Goal: Task Accomplishment & Management: Use online tool/utility

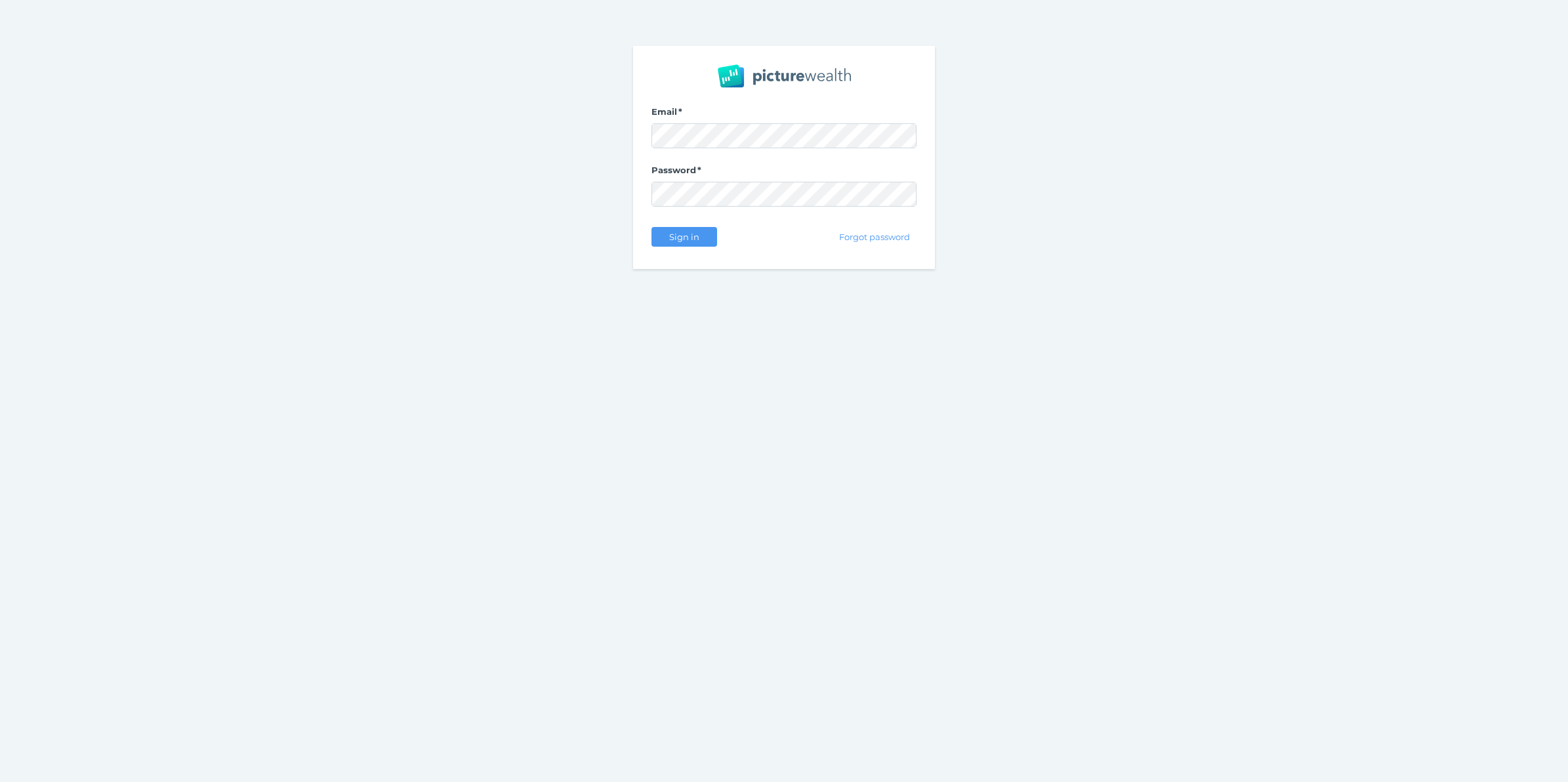
click at [0, 781] on com-1password-button at bounding box center [0, 782] width 0 height 0
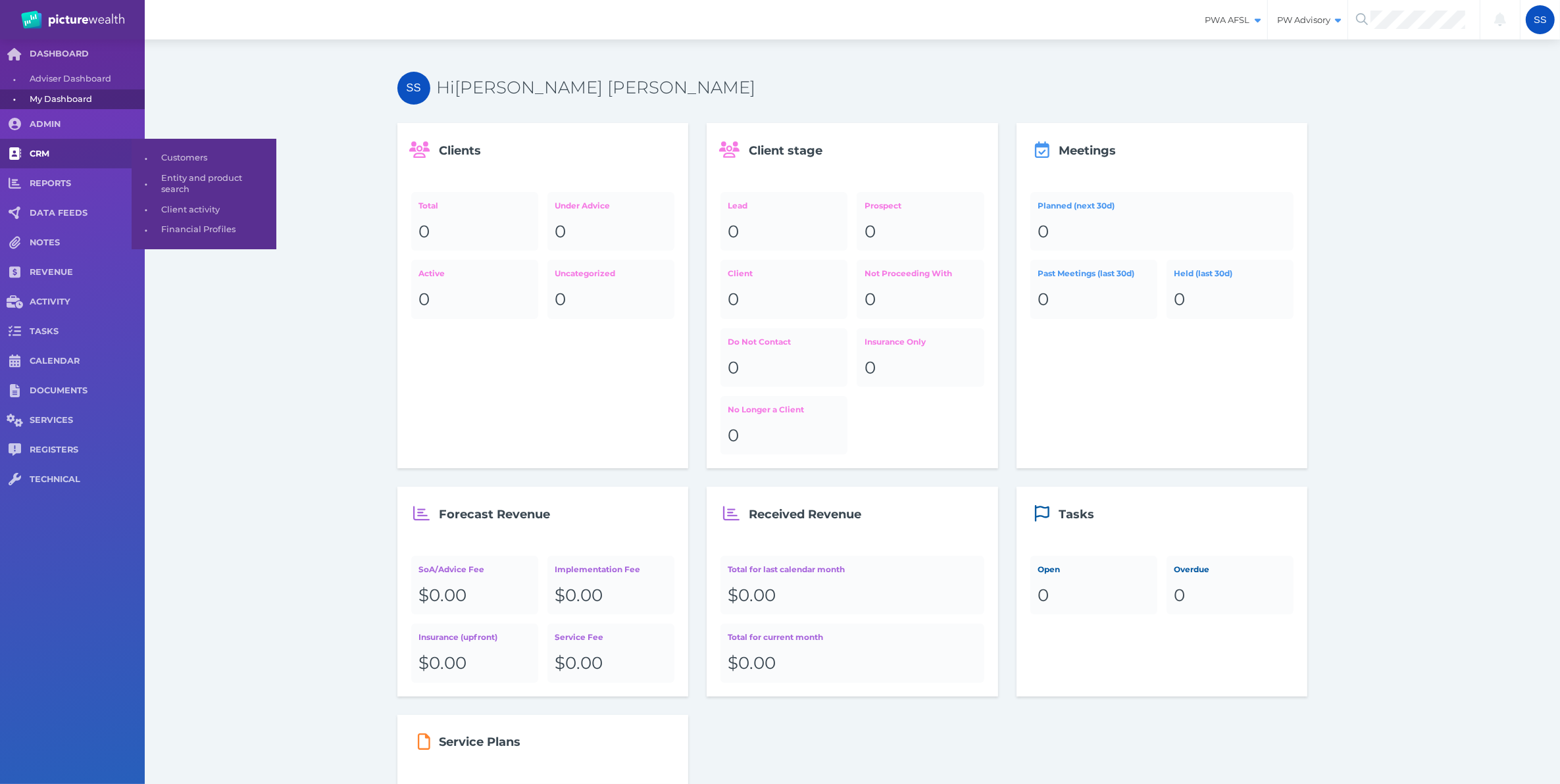
click at [37, 142] on link "CRM" at bounding box center [72, 154] width 145 height 30
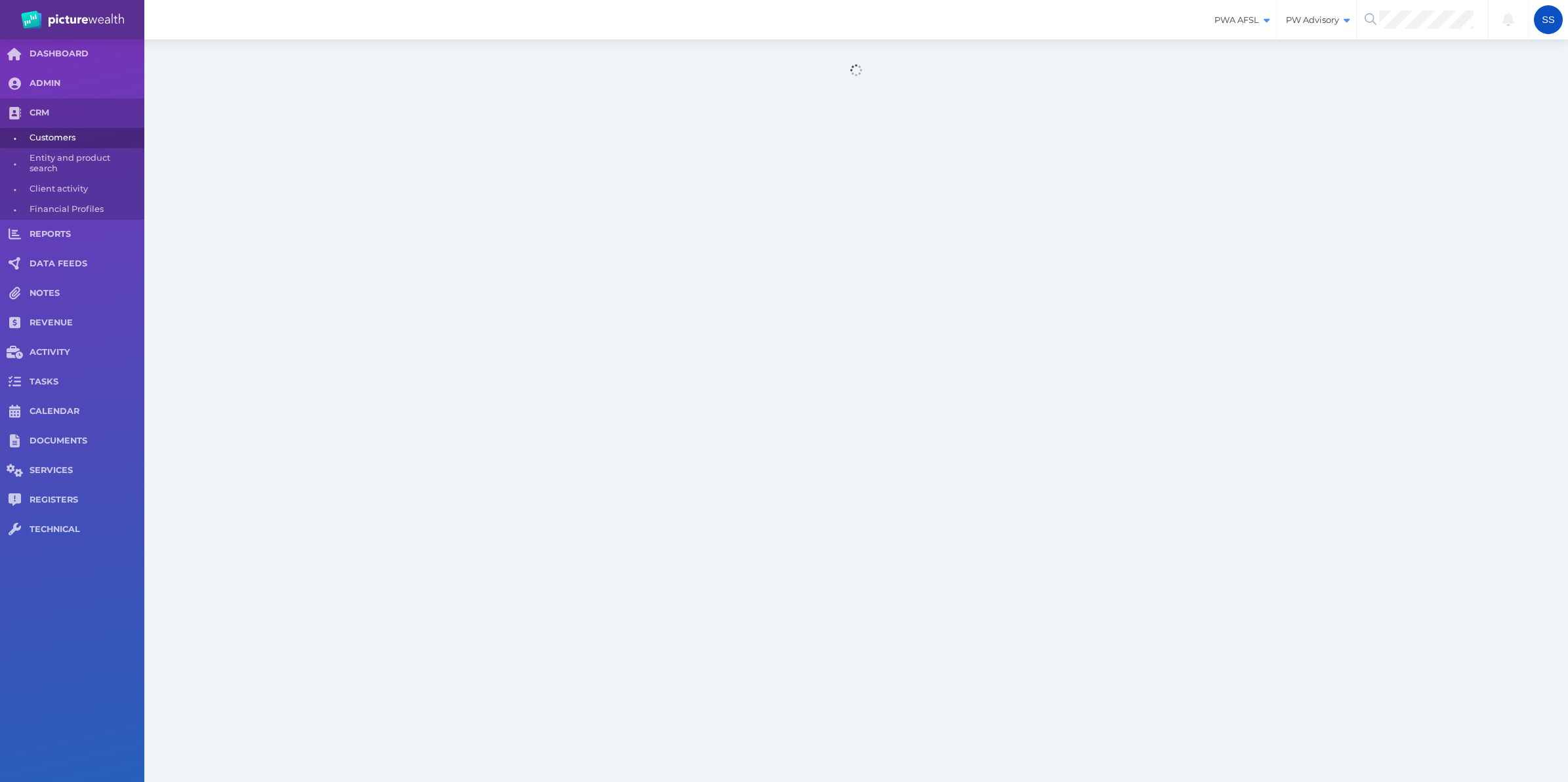
select select "25"
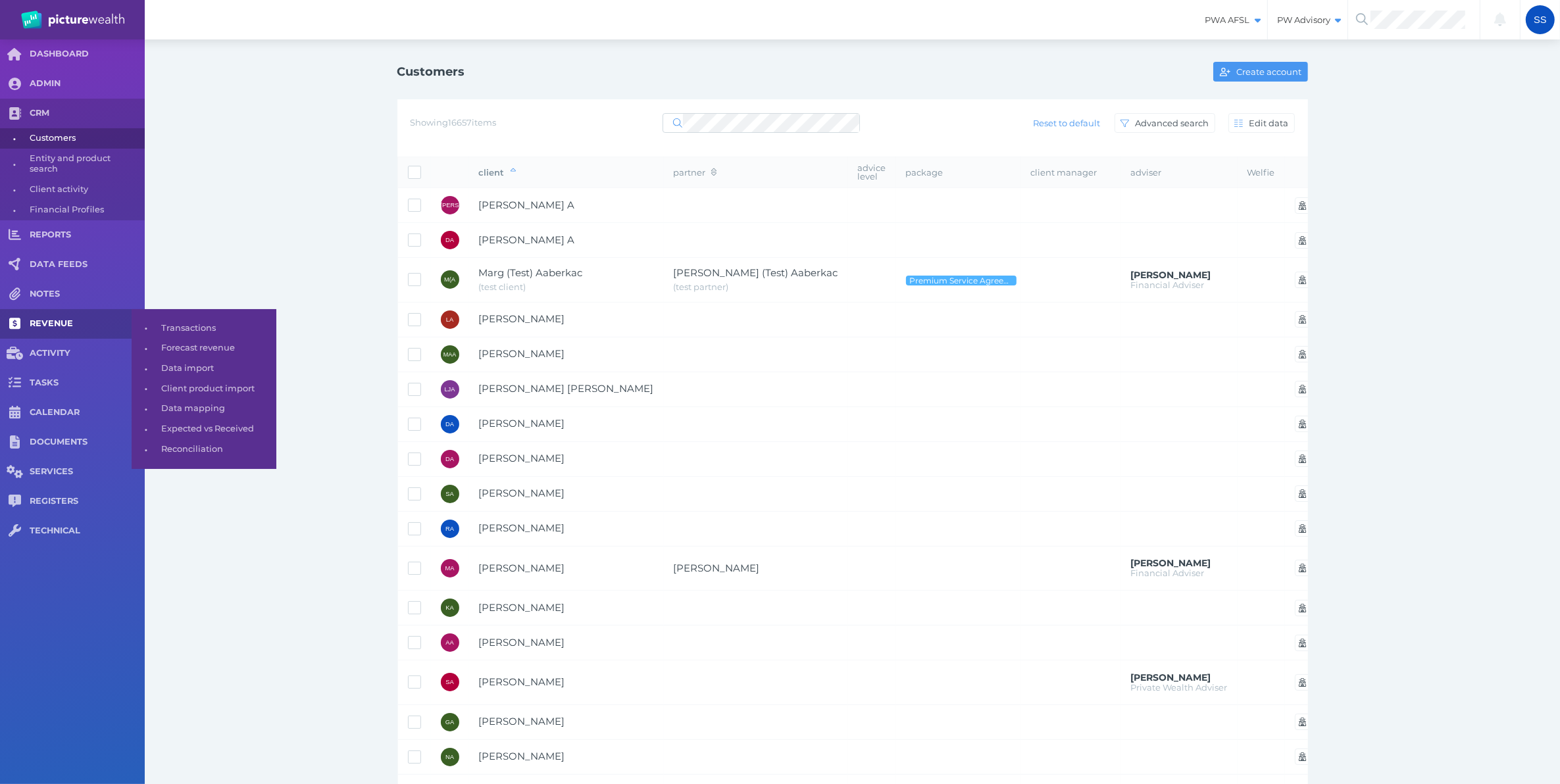
click at [60, 318] on span "REVENUE" at bounding box center [87, 324] width 115 height 11
select select "25"
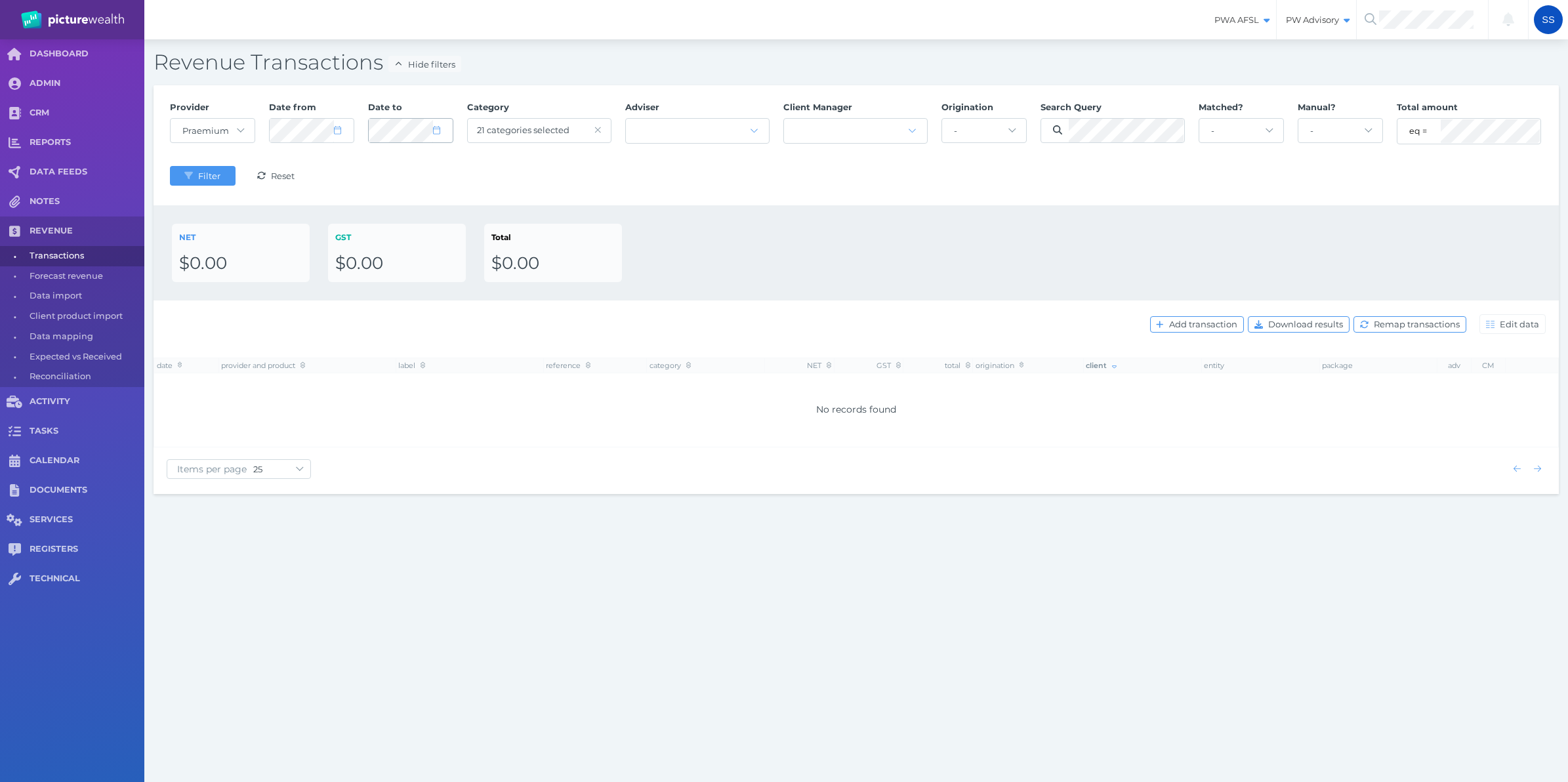
click at [441, 133] on span at bounding box center [442, 130] width 19 height 11
select select "5"
select select "2025"
click at [1057, 173] on div "Provider - Acuity Fee Revenue Acuity Trustee Advocate Private Wealth Pty Ltd AI…" at bounding box center [856, 145] width 1386 height 102
click at [1060, 111] on div "Search Query" at bounding box center [1112, 124] width 158 height 60
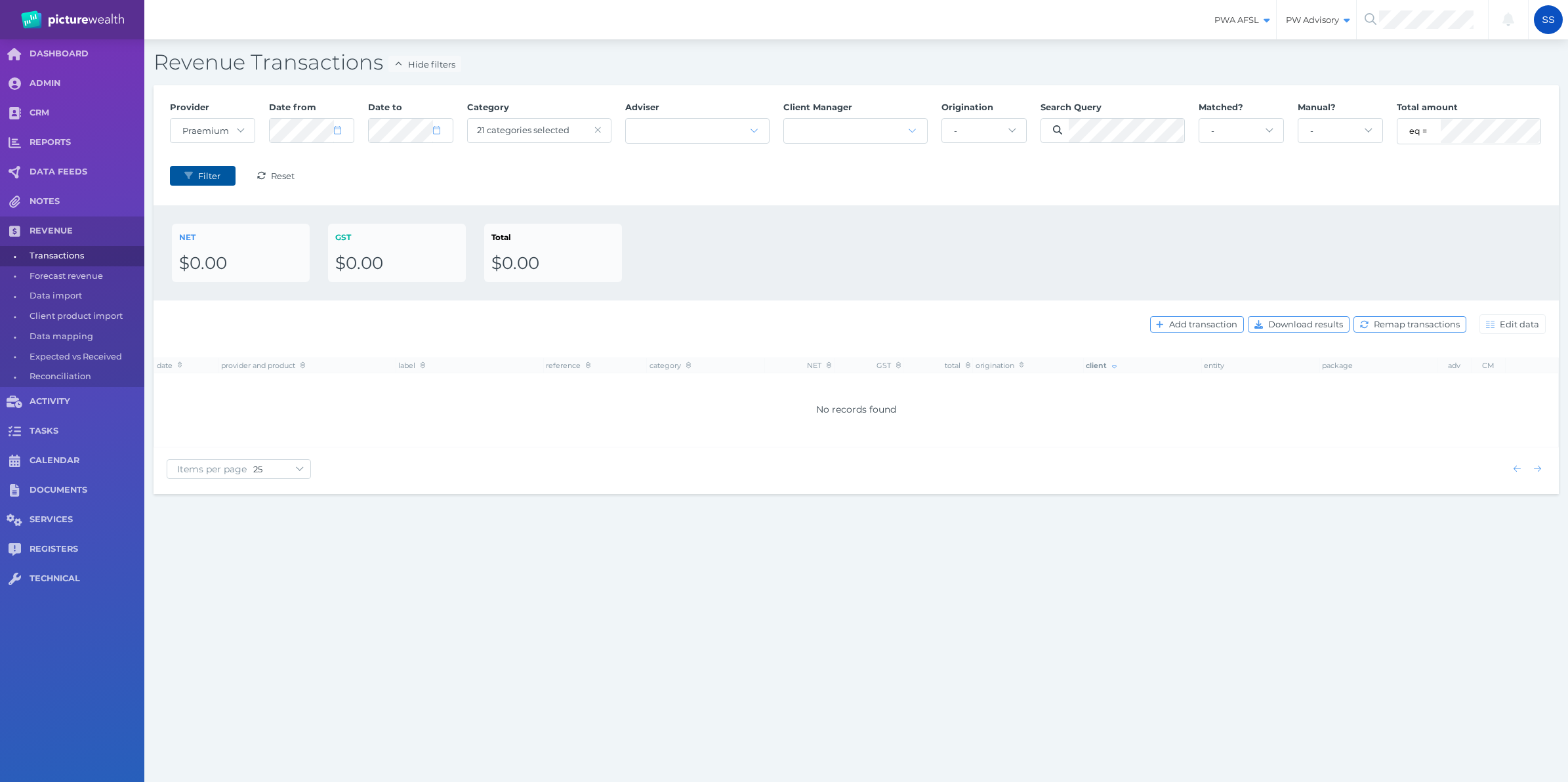
click at [197, 176] on span "Filter" at bounding box center [211, 175] width 31 height 10
